Goal: Communication & Community: Participate in discussion

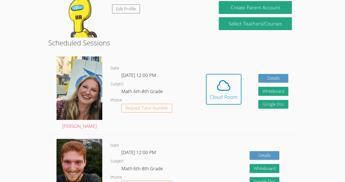
scroll to position [67, 0]
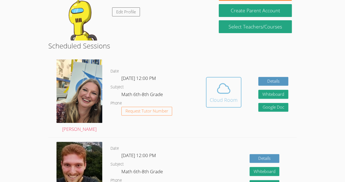
click at [229, 98] on div "Cloud Room" at bounding box center [224, 100] width 28 height 8
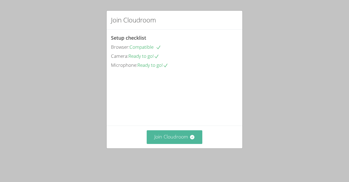
click at [183, 143] on button "Join Cloudroom" at bounding box center [175, 136] width 56 height 13
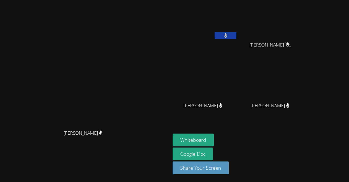
click at [227, 34] on icon at bounding box center [225, 35] width 3 height 5
click at [238, 23] on video at bounding box center [205, 20] width 65 height 37
click at [229, 36] on icon at bounding box center [226, 35] width 6 height 5
click at [214, 139] on button "Whiteboard" at bounding box center [193, 139] width 41 height 13
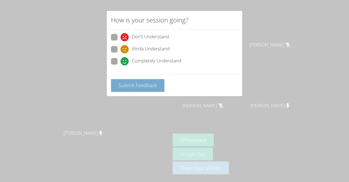
click at [121, 82] on span "Submit Feedback" at bounding box center [138, 85] width 38 height 7
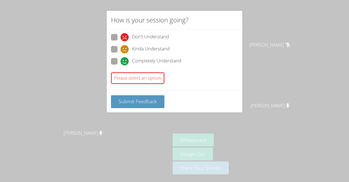
click at [121, 65] on span at bounding box center [121, 65] width 0 height 0
click at [121, 59] on input "Completely Understand" at bounding box center [123, 60] width 5 height 5
radio input "true"
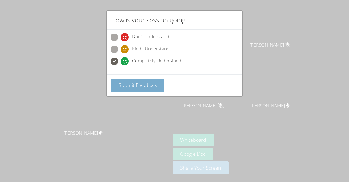
click at [121, 85] on span "Submit Feedback" at bounding box center [138, 85] width 38 height 7
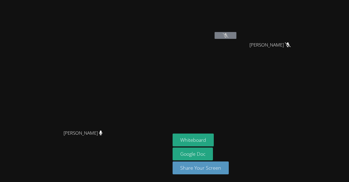
click at [238, 34] on video at bounding box center [205, 20] width 65 height 37
click at [237, 37] on button at bounding box center [226, 35] width 22 height 7
click at [238, 31] on video at bounding box center [205, 20] width 65 height 37
click at [237, 33] on button at bounding box center [226, 35] width 22 height 7
click at [237, 37] on button at bounding box center [226, 35] width 22 height 7
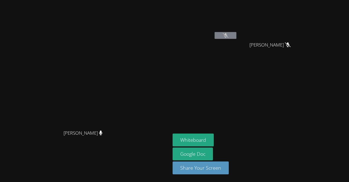
click at [238, 50] on div "Danechka Exantus" at bounding box center [205, 31] width 65 height 58
click at [238, 21] on video at bounding box center [205, 20] width 65 height 37
click at [229, 37] on icon at bounding box center [226, 35] width 6 height 5
click at [238, 31] on video at bounding box center [205, 20] width 65 height 37
click at [286, 27] on video at bounding box center [272, 20] width 65 height 37
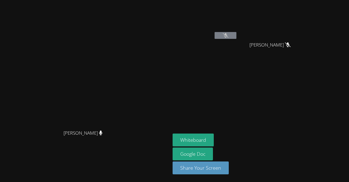
click at [283, 28] on video at bounding box center [272, 20] width 65 height 37
click at [238, 31] on video at bounding box center [205, 20] width 65 height 37
click at [229, 37] on icon at bounding box center [226, 35] width 6 height 5
click at [229, 36] on icon at bounding box center [226, 35] width 6 height 5
click at [238, 30] on video at bounding box center [205, 20] width 65 height 37
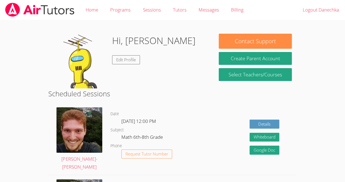
scroll to position [159, 0]
